Goal: Task Accomplishment & Management: Manage account settings

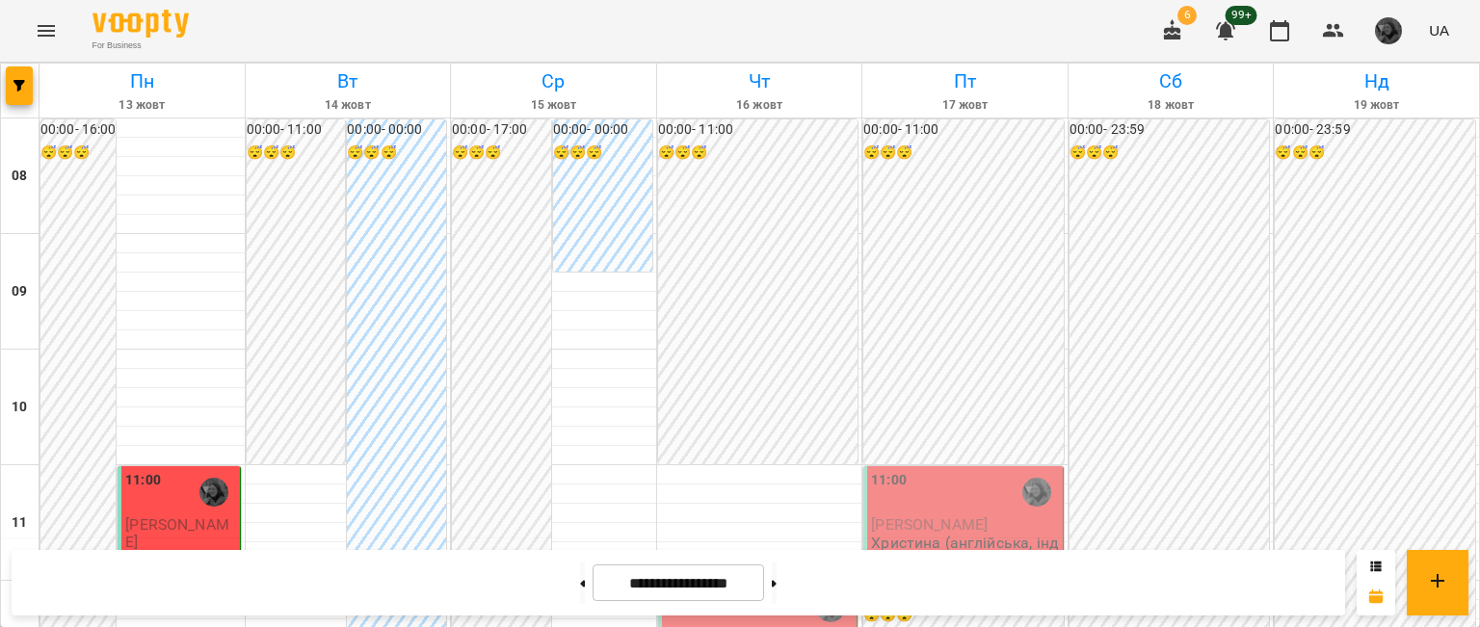
scroll to position [50, 0]
click at [185, 551] on p "Христина (англійська, індивідуально)" at bounding box center [180, 576] width 110 height 50
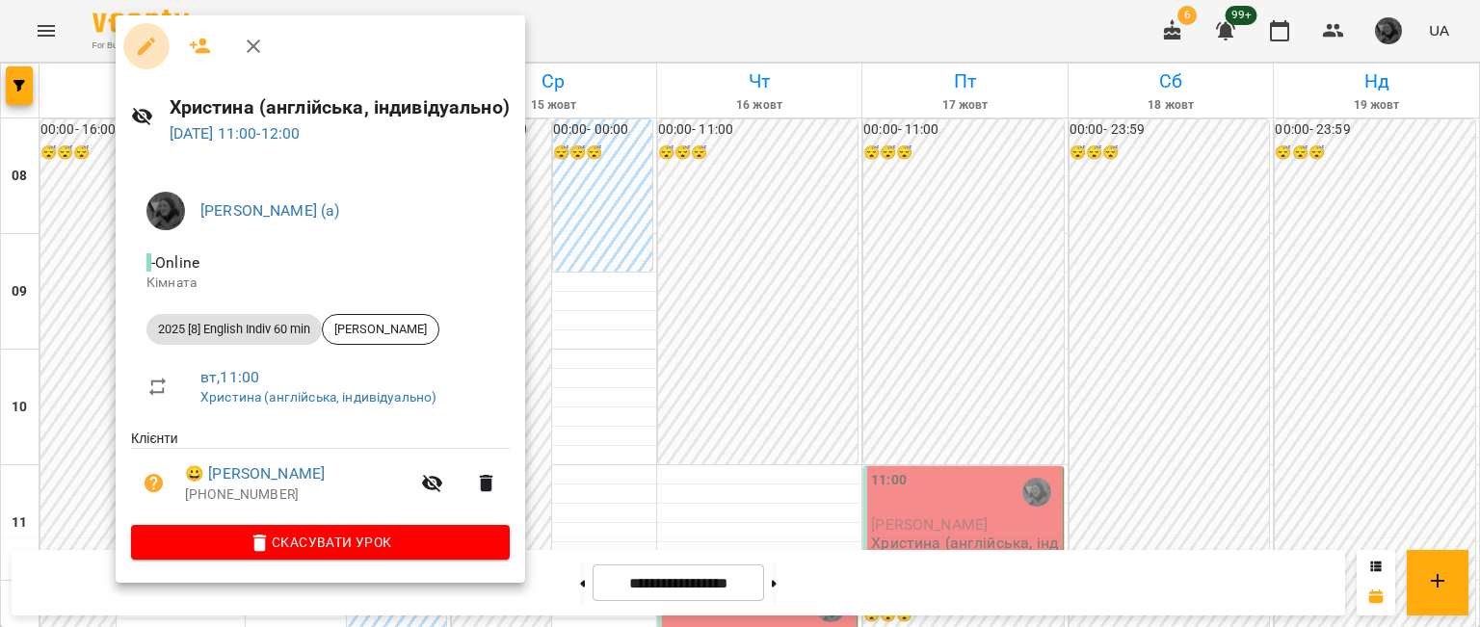
click at [141, 51] on icon "button" at bounding box center [146, 46] width 17 height 17
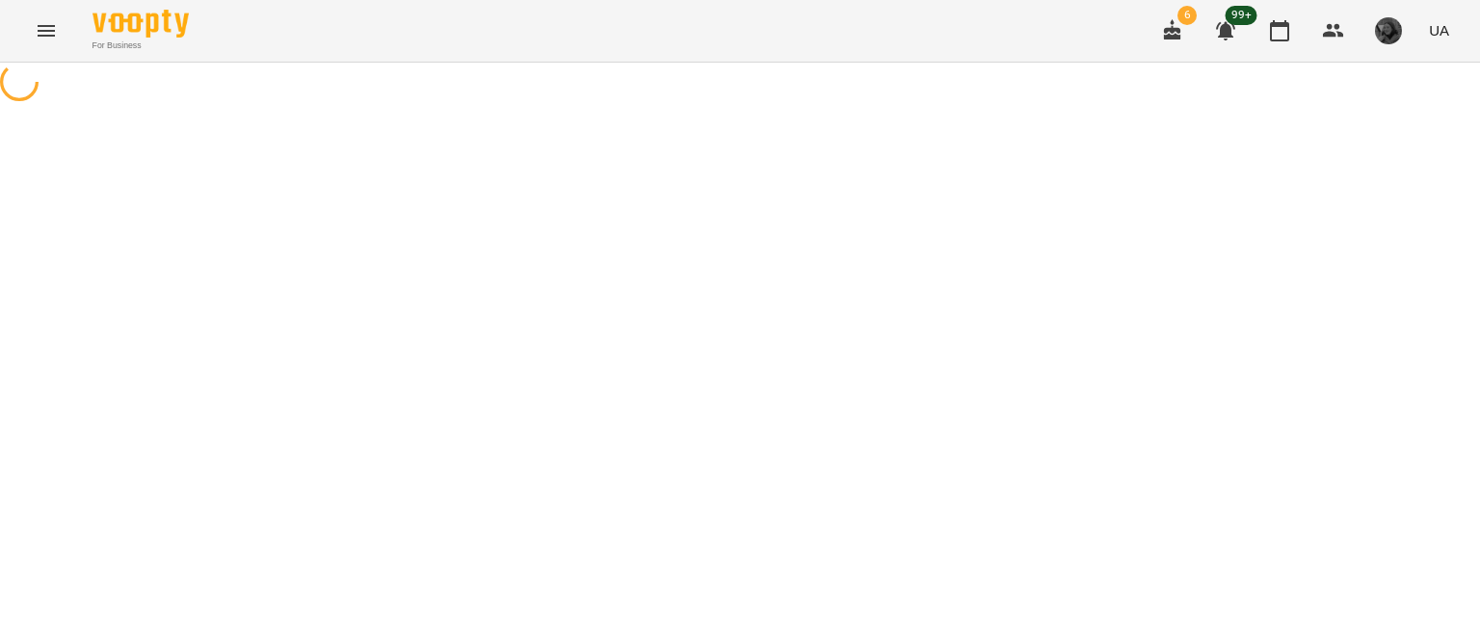
select select "**********"
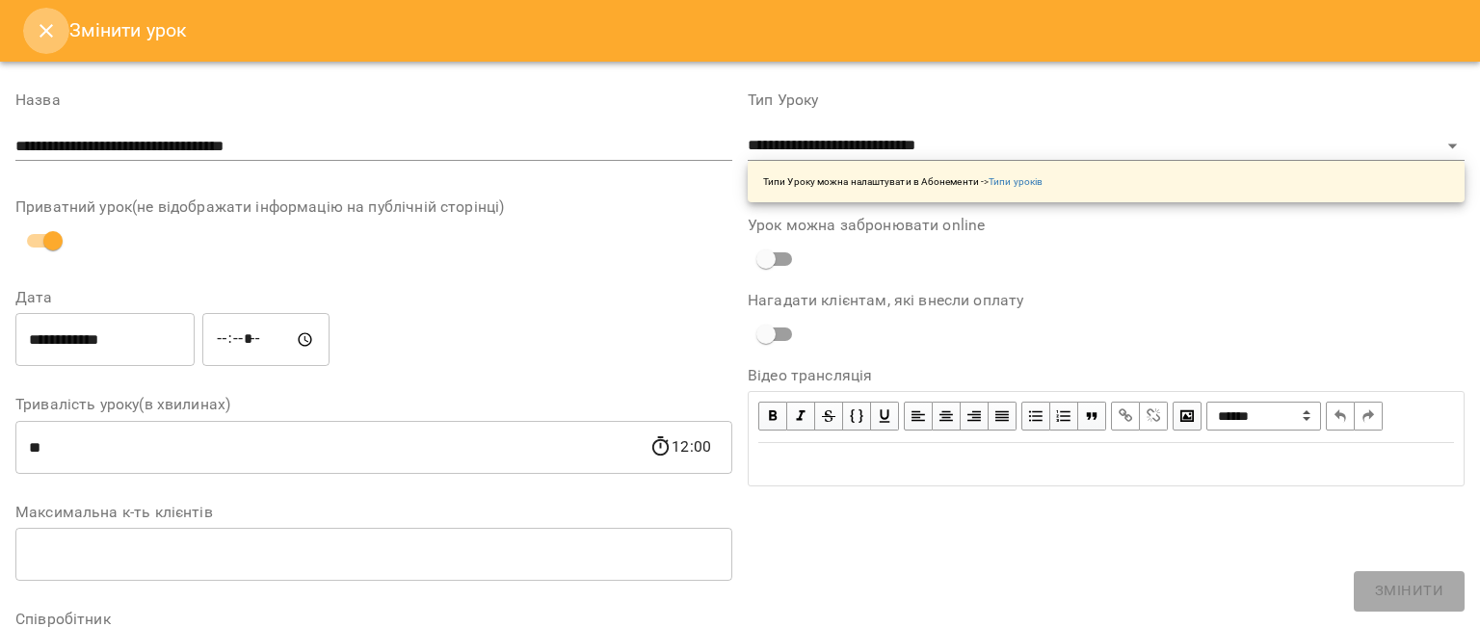
click at [46, 51] on button "Close" at bounding box center [46, 31] width 46 height 46
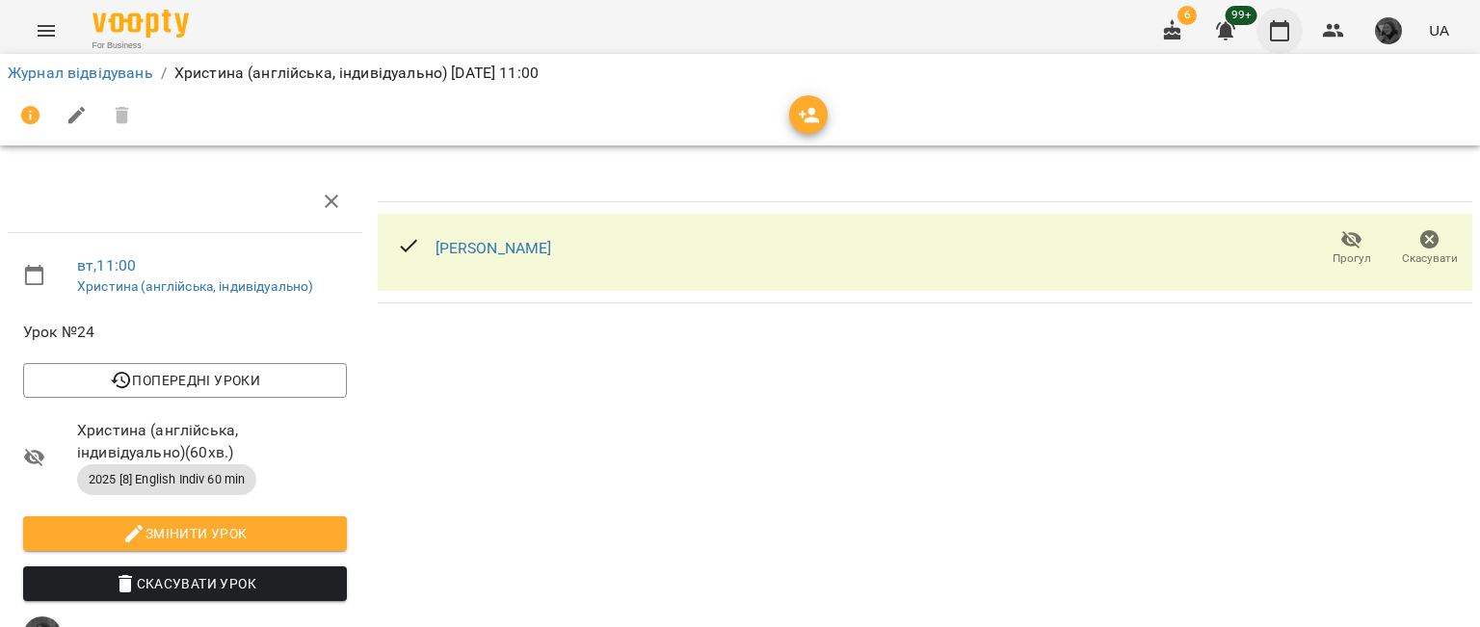
click at [1272, 20] on icon "button" at bounding box center [1279, 30] width 23 height 23
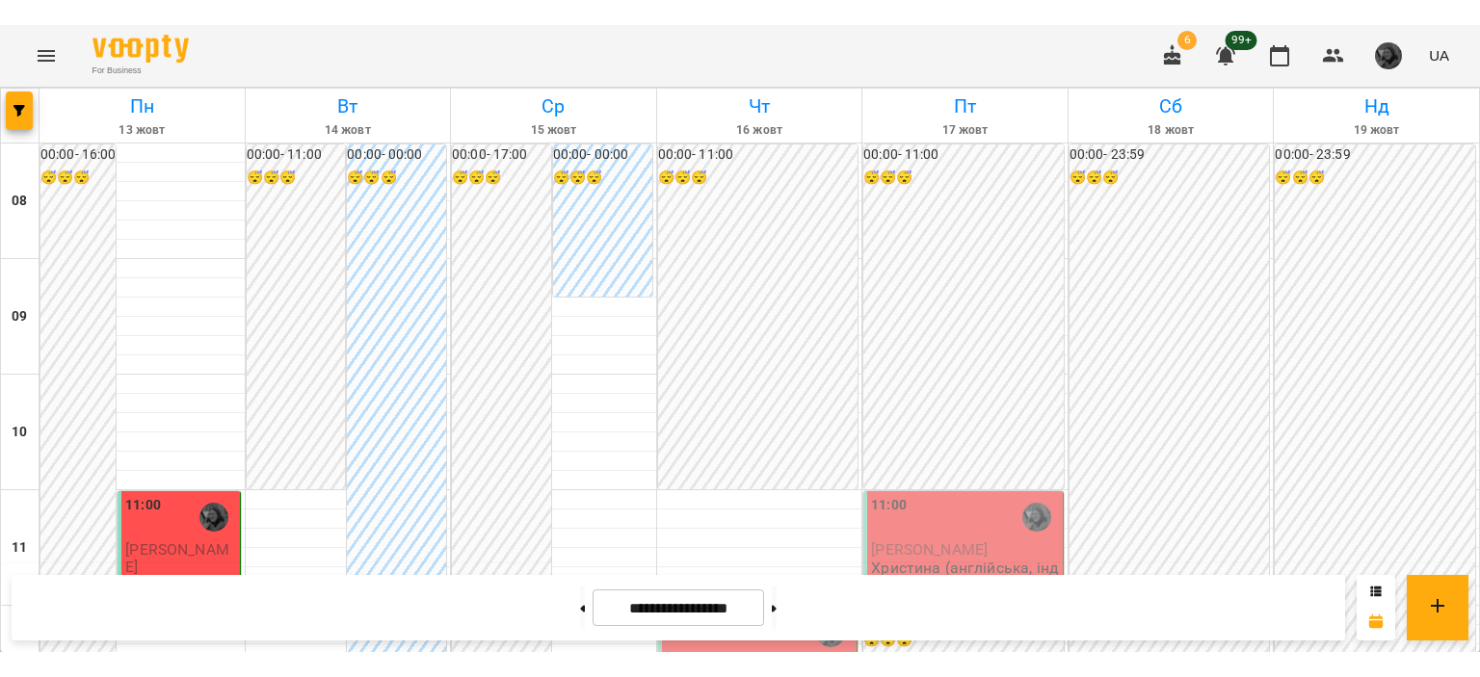
scroll to position [257, 0]
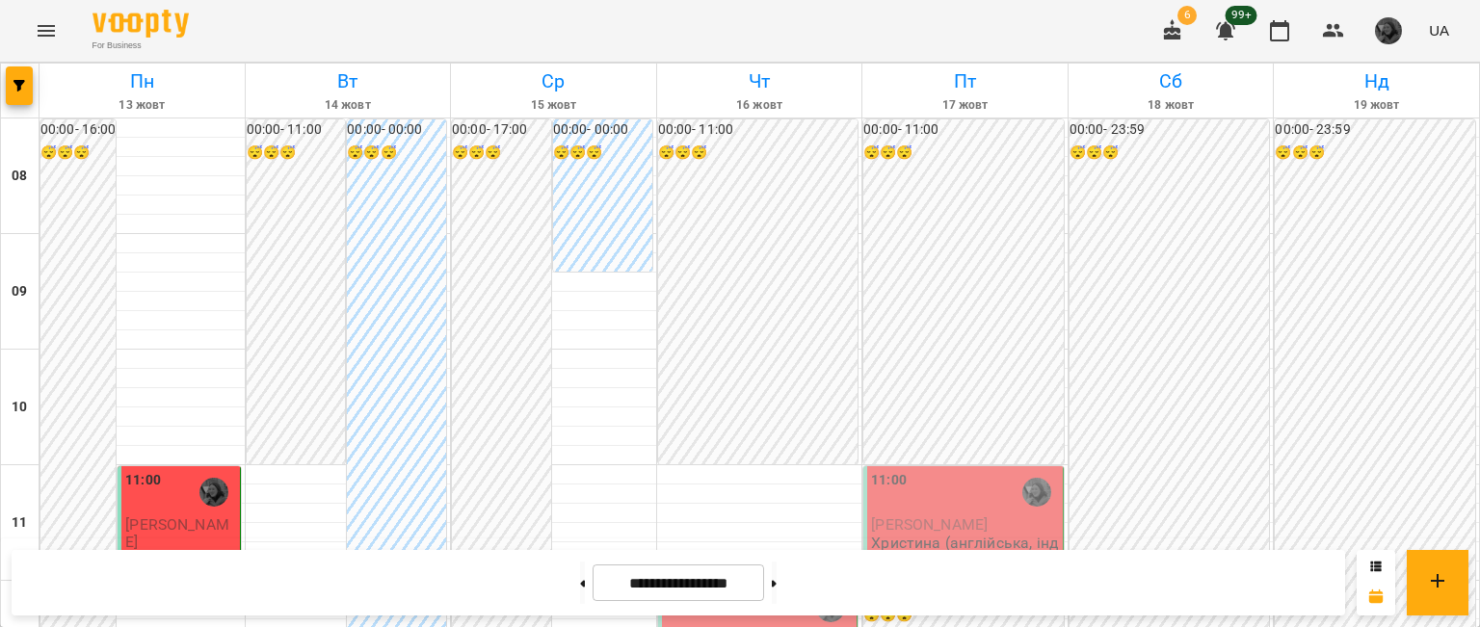
click at [149, 551] on p "Христина (англійська, індивідуально)" at bounding box center [180, 576] width 110 height 50
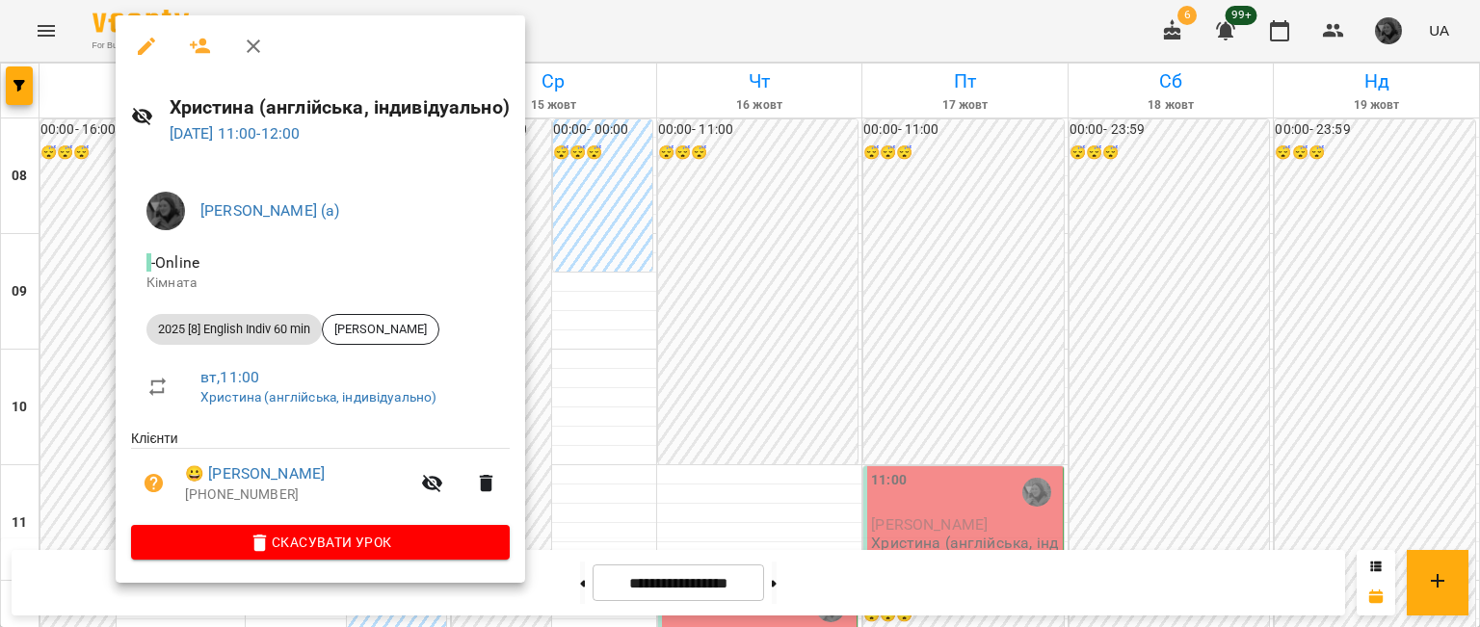
click at [640, 179] on div at bounding box center [740, 313] width 1480 height 627
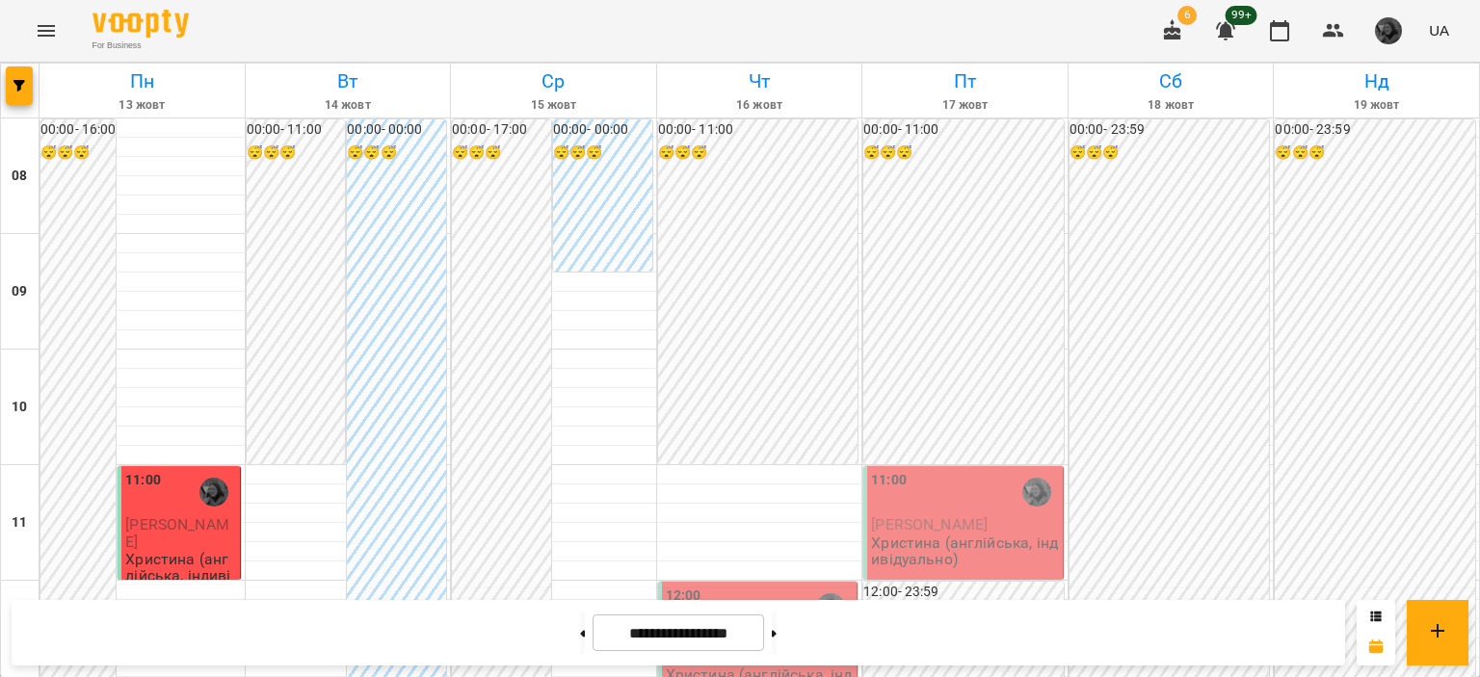
scroll to position [1000, 0]
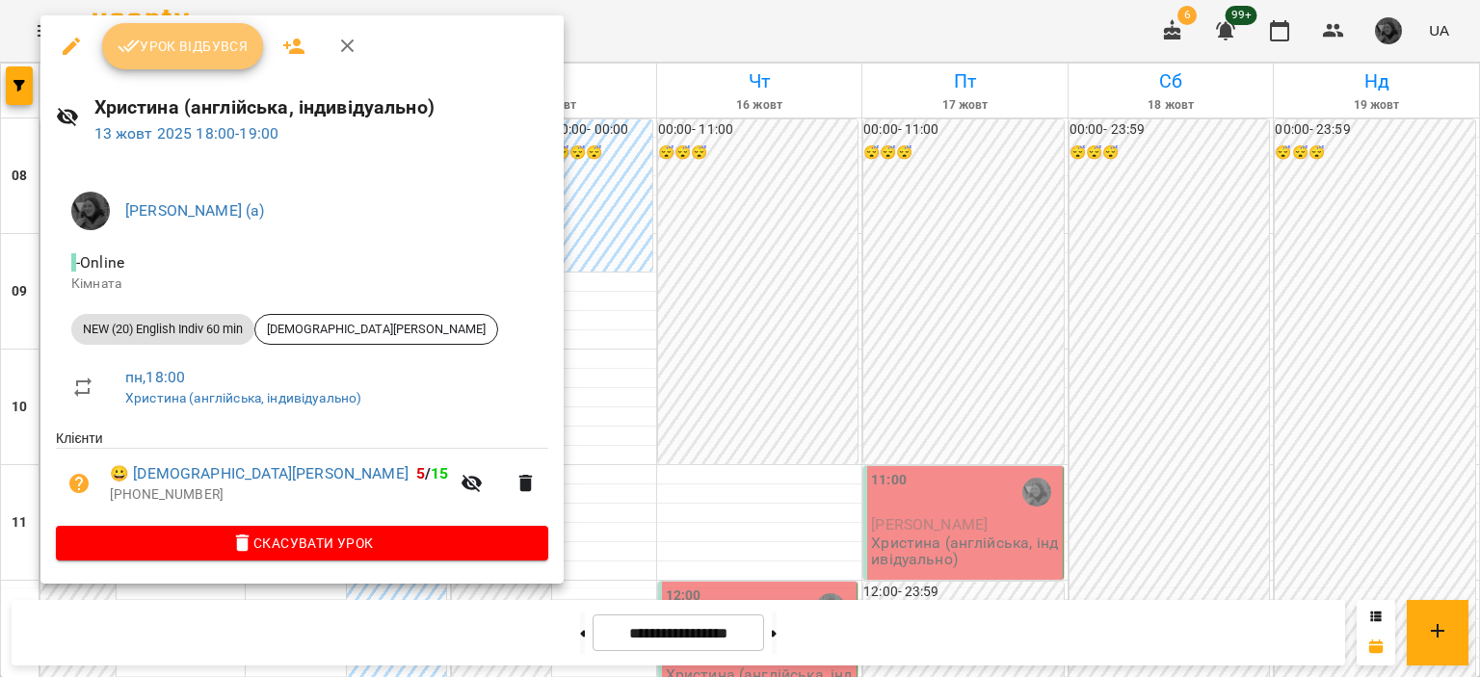
click at [198, 47] on span "Урок відбувся" at bounding box center [183, 46] width 131 height 23
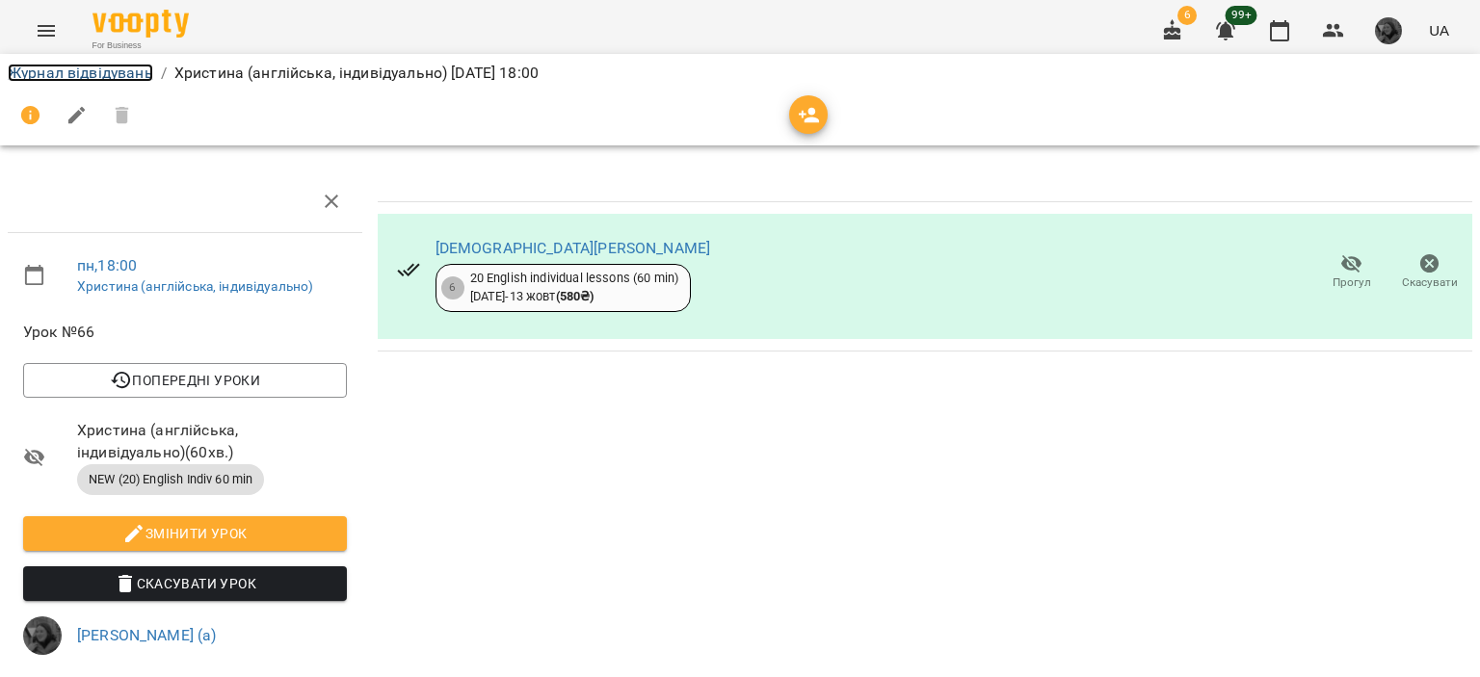
click at [120, 65] on link "Журнал відвідувань" at bounding box center [80, 73] width 145 height 18
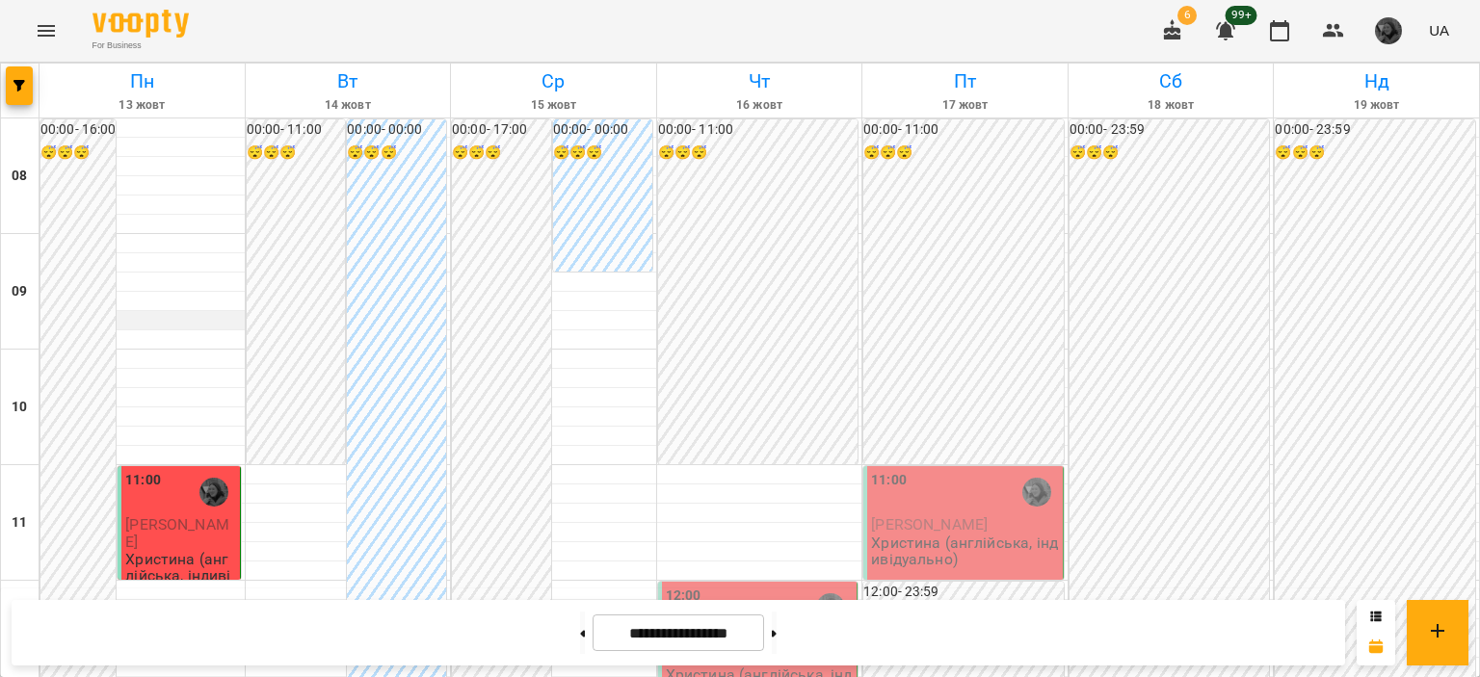
scroll to position [1261, 0]
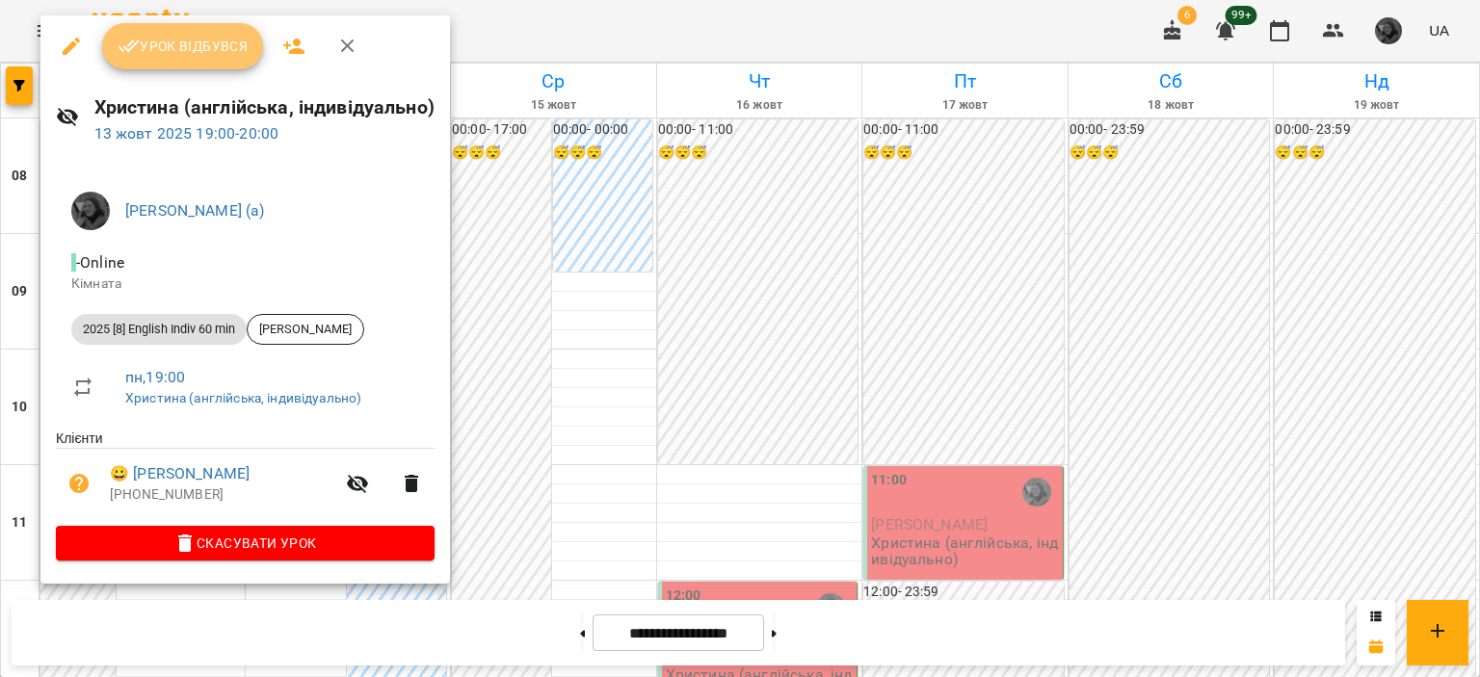
click at [210, 56] on span "Урок відбувся" at bounding box center [183, 46] width 131 height 23
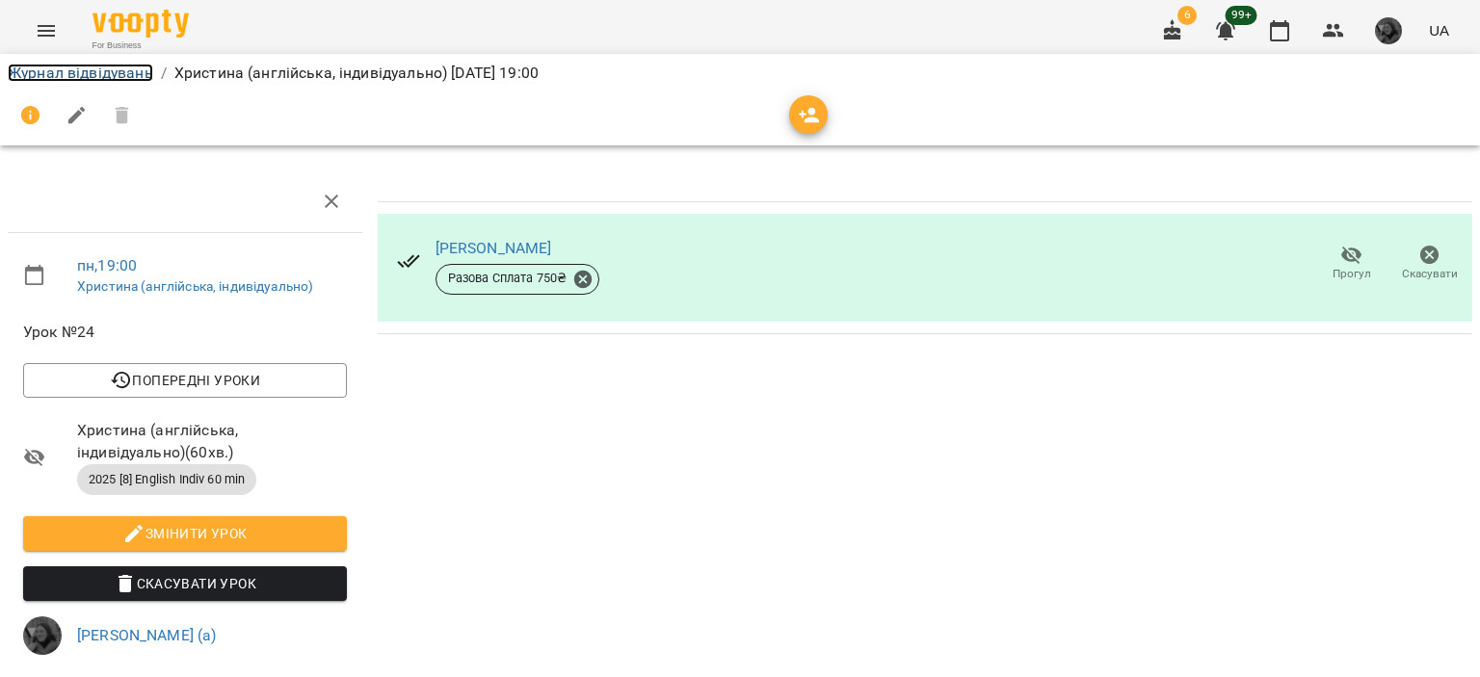
click at [133, 76] on link "Журнал відвідувань" at bounding box center [80, 73] width 145 height 18
